Goal: Information Seeking & Learning: Learn about a topic

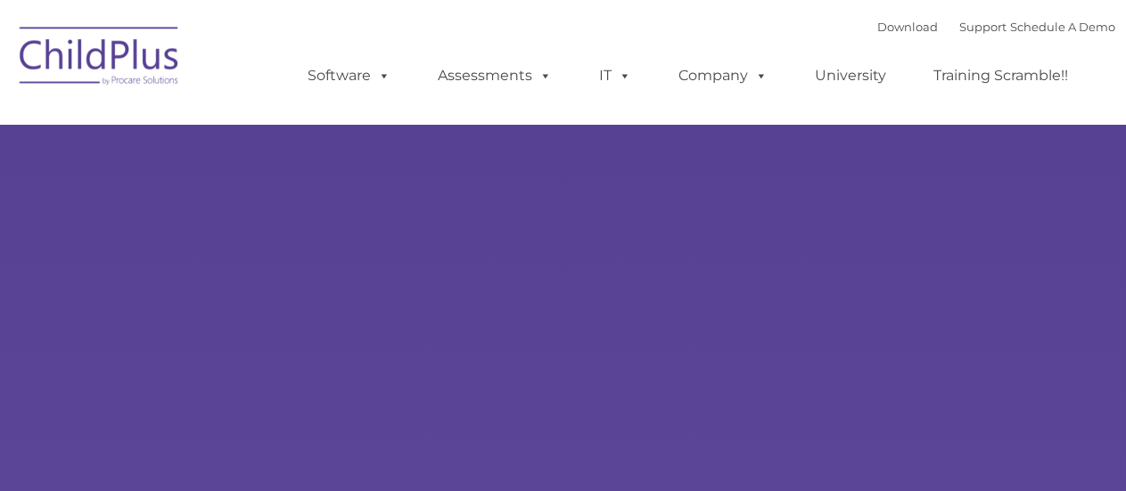
type input ""
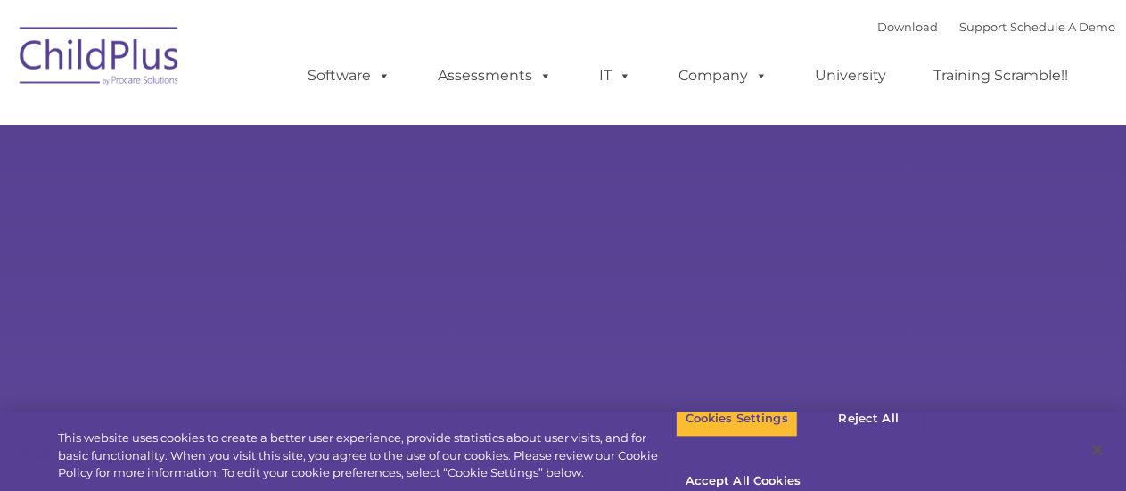
select select "MEDIUM"
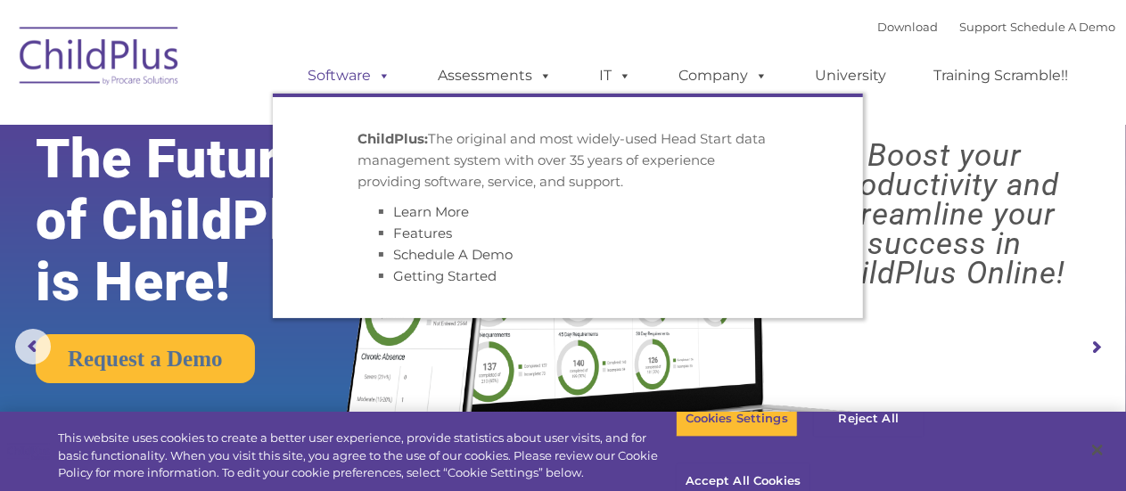
click at [376, 76] on span at bounding box center [382, 75] width 20 height 17
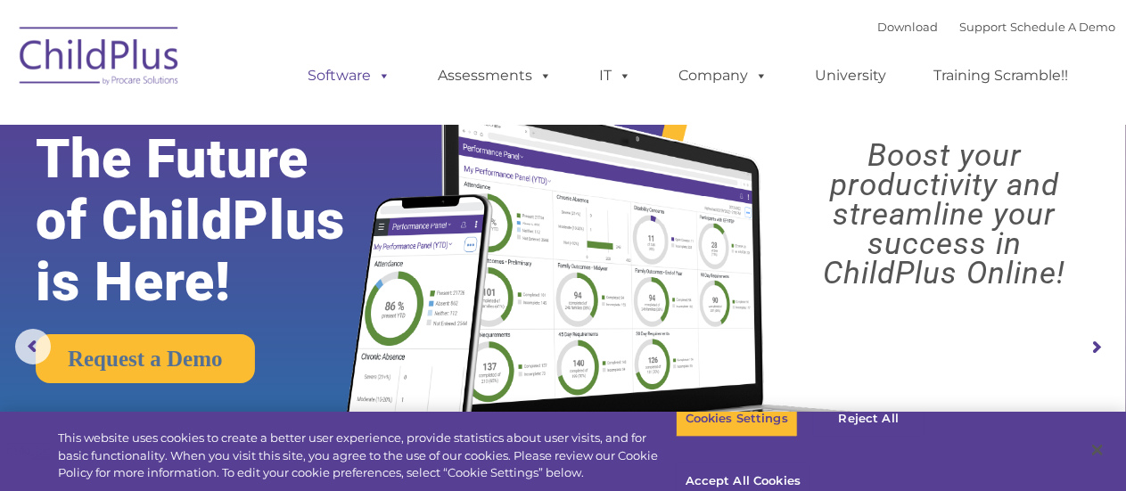
click at [376, 76] on span at bounding box center [382, 75] width 20 height 17
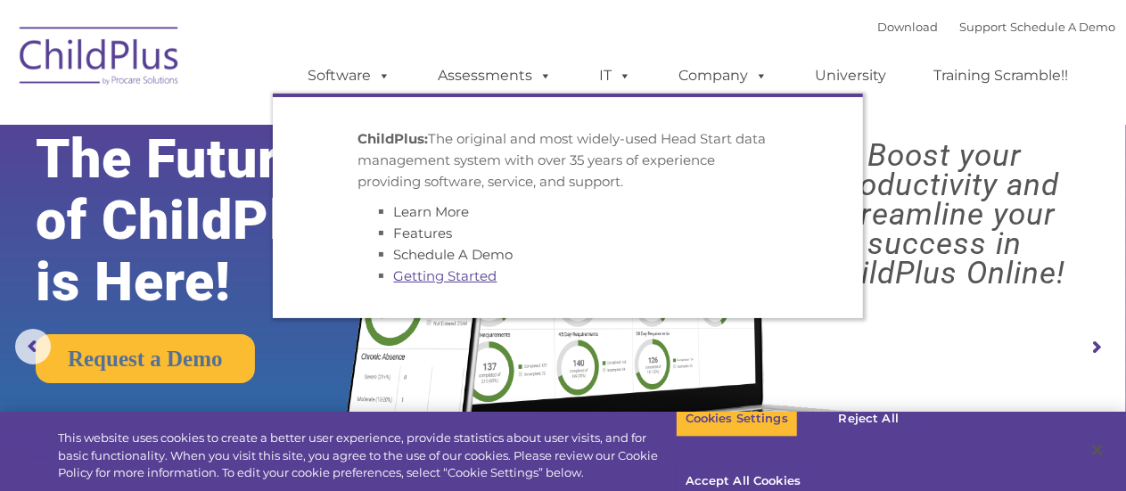
click at [459, 275] on link "Getting Started" at bounding box center [445, 275] width 103 height 17
